Goal: Find specific page/section: Find specific page/section

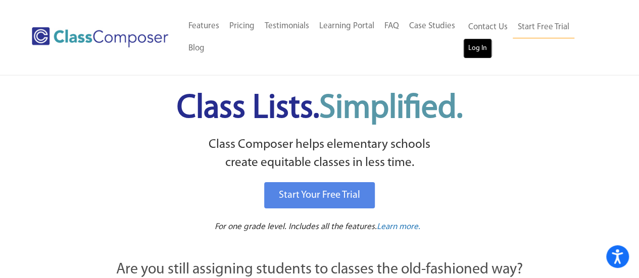
click at [484, 49] on link "Log In" at bounding box center [477, 48] width 29 height 20
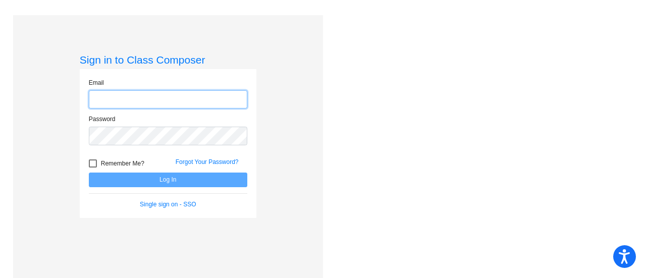
type input "[PERSON_NAME][EMAIL_ADDRESS][PERSON_NAME][DOMAIN_NAME]"
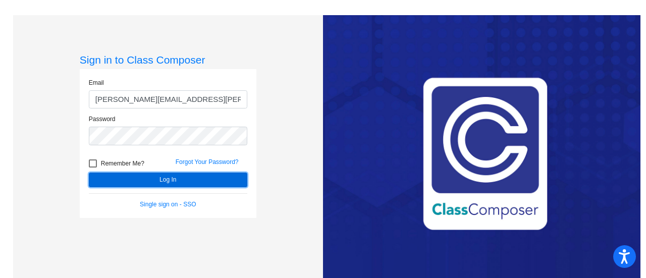
click at [171, 185] on button "Log In" at bounding box center [168, 180] width 159 height 15
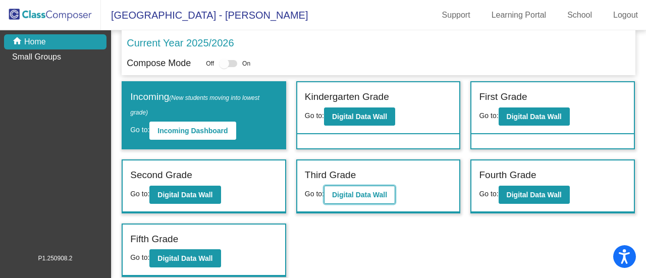
click at [379, 194] on b "Digital Data Wall" at bounding box center [359, 195] width 55 height 8
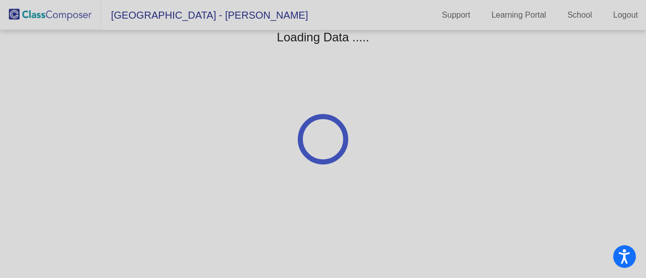
click at [379, 194] on div at bounding box center [323, 139] width 646 height 278
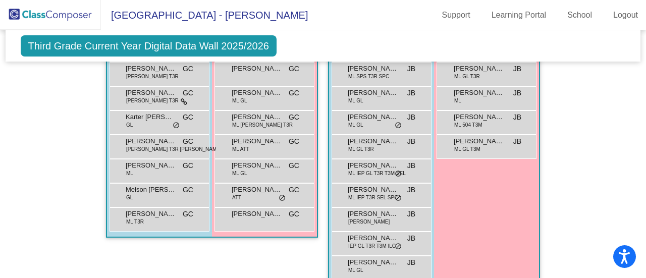
scroll to position [1135, 0]
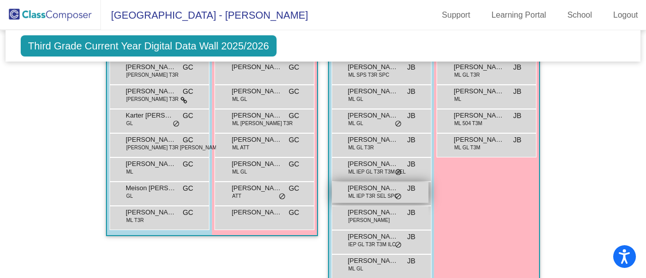
click at [357, 192] on span "ML IEP T3R SEL SPC" at bounding box center [372, 196] width 49 height 8
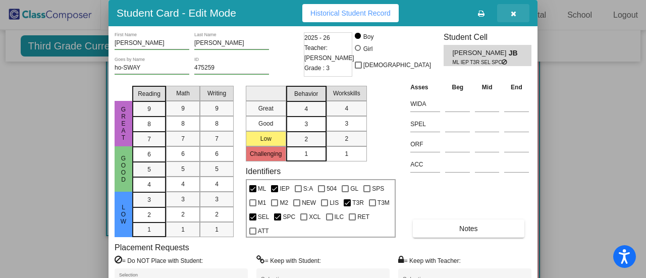
click at [518, 13] on button "button" at bounding box center [513, 13] width 32 height 18
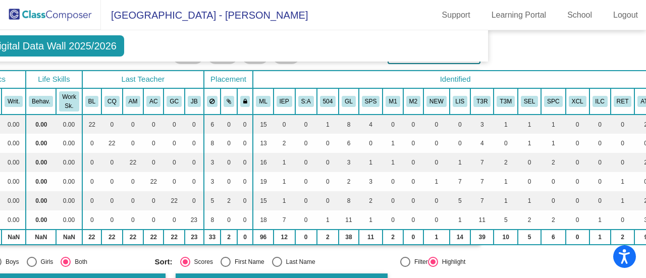
scroll to position [51, 159]
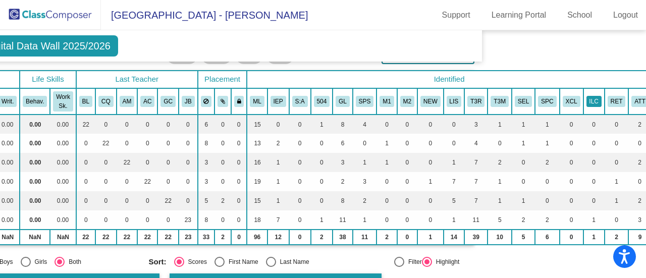
click at [587, 97] on button "ILC" at bounding box center [594, 101] width 15 height 11
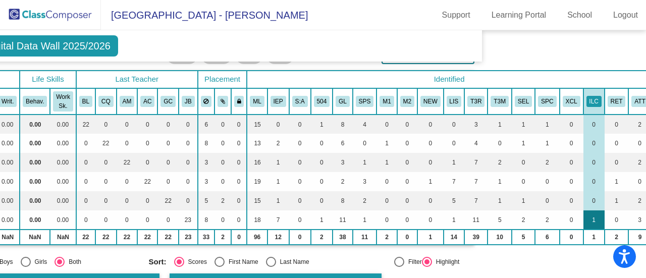
click at [584, 220] on td "1" at bounding box center [594, 220] width 21 height 19
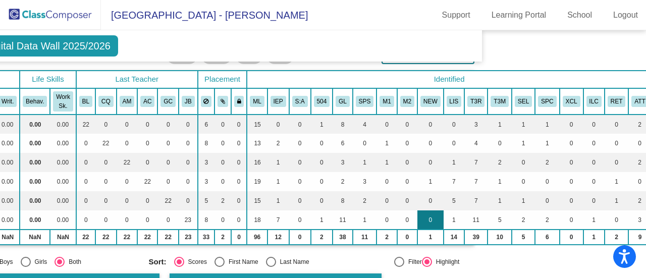
scroll to position [51, 0]
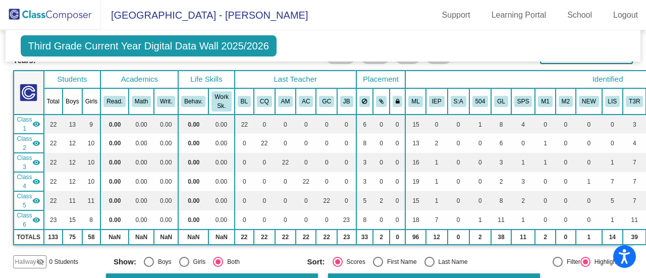
click at [20, 216] on span "Class 6" at bounding box center [24, 220] width 15 height 18
click at [31, 214] on span "Class 6" at bounding box center [24, 220] width 15 height 18
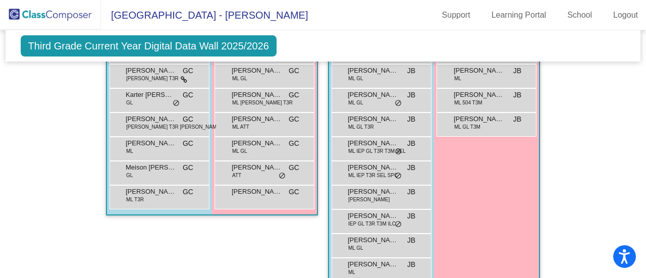
scroll to position [1157, 0]
click at [370, 214] on span "Kyree Nock" at bounding box center [373, 216] width 50 height 10
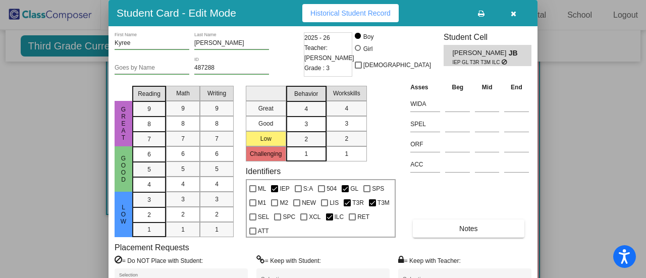
click at [513, 16] on icon "button" at bounding box center [514, 13] width 6 height 7
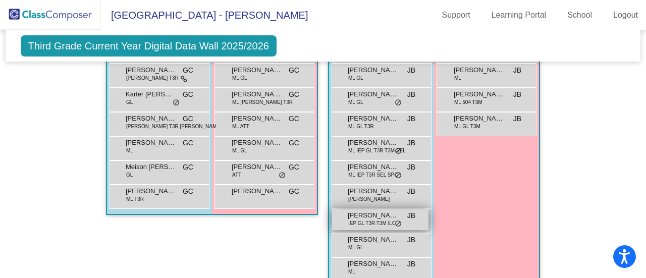
click at [359, 216] on span "Kyree Nock" at bounding box center [373, 216] width 50 height 10
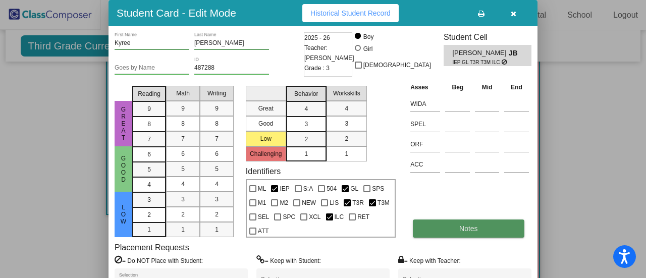
click at [455, 227] on button "Notes" at bounding box center [468, 229] width 111 height 18
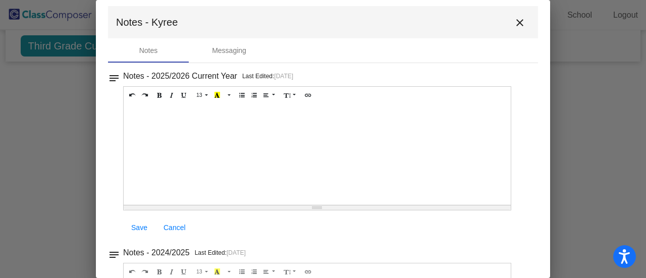
scroll to position [0, 0]
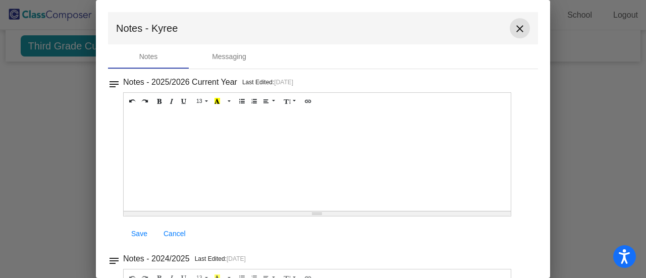
click at [519, 30] on mat-icon "close" at bounding box center [520, 29] width 12 height 12
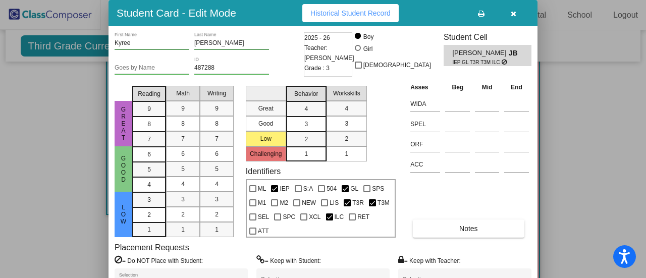
click at [515, 11] on icon "button" at bounding box center [514, 13] width 6 height 7
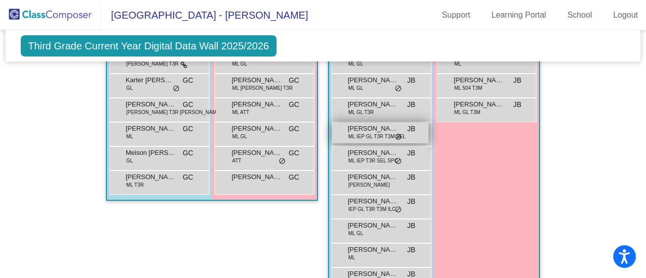
scroll to position [1171, 0]
click at [352, 127] on span "Jose Gonzalez DeLeon" at bounding box center [373, 128] width 50 height 10
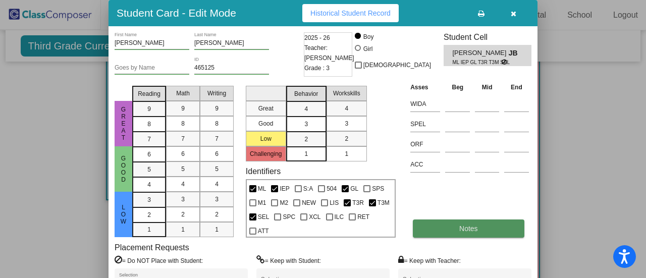
click at [444, 225] on button "Notes" at bounding box center [468, 229] width 111 height 18
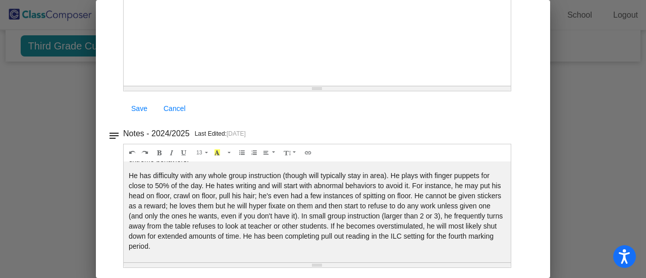
scroll to position [0, 0]
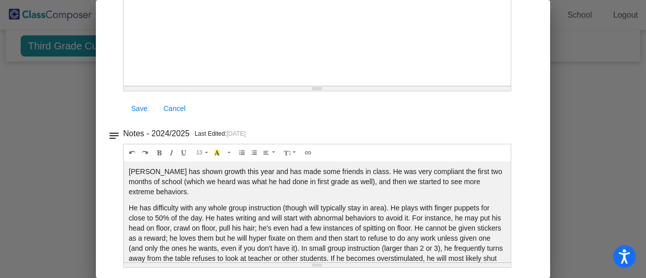
click at [615, 154] on div at bounding box center [323, 139] width 646 height 278
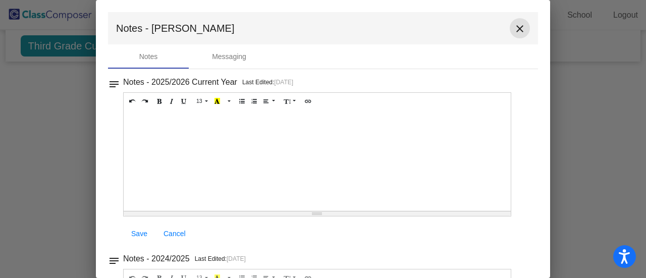
click at [518, 29] on mat-icon "close" at bounding box center [520, 29] width 12 height 12
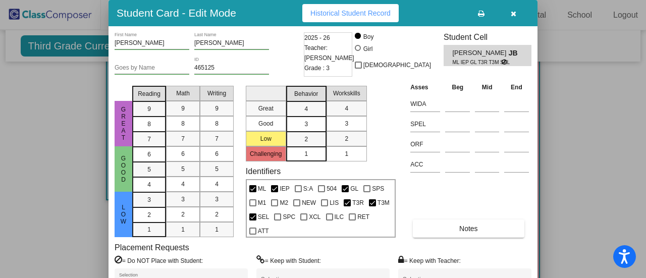
click at [513, 9] on span "button" at bounding box center [514, 13] width 6 height 8
